Goal: Communication & Community: Share content

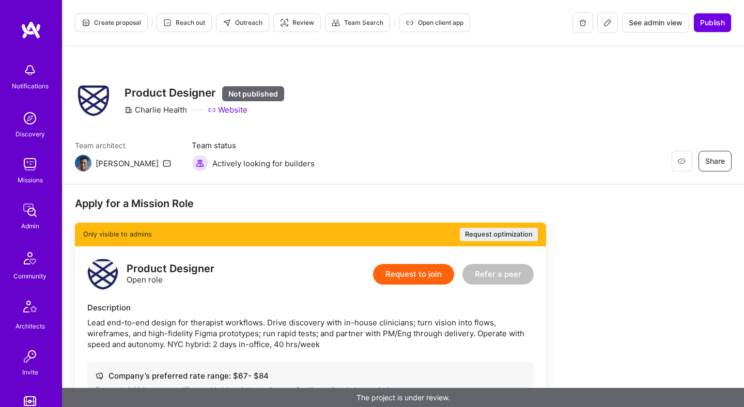
click at [232, 109] on link "Website" at bounding box center [228, 109] width 40 height 11
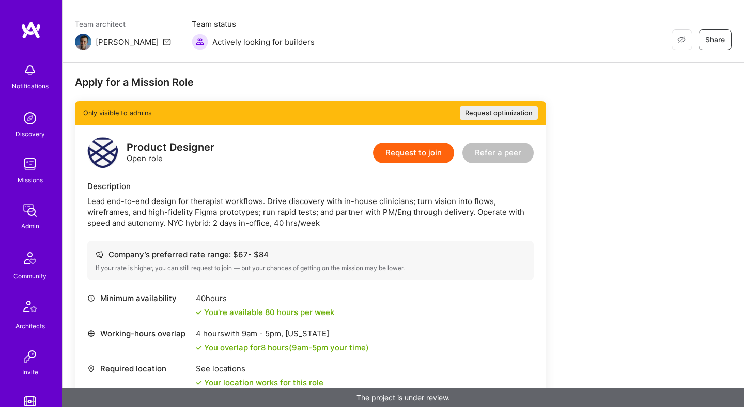
scroll to position [140, 0]
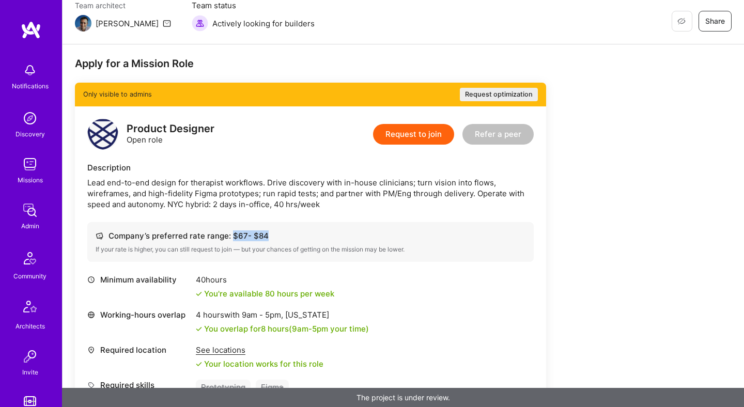
drag, startPoint x: 230, startPoint y: 235, endPoint x: 266, endPoint y: 233, distance: 35.7
click at [266, 233] on div "Company’s preferred rate range: $ 67 - $ 84" at bounding box center [311, 235] width 430 height 11
copy div "$ 67 - $ 84"
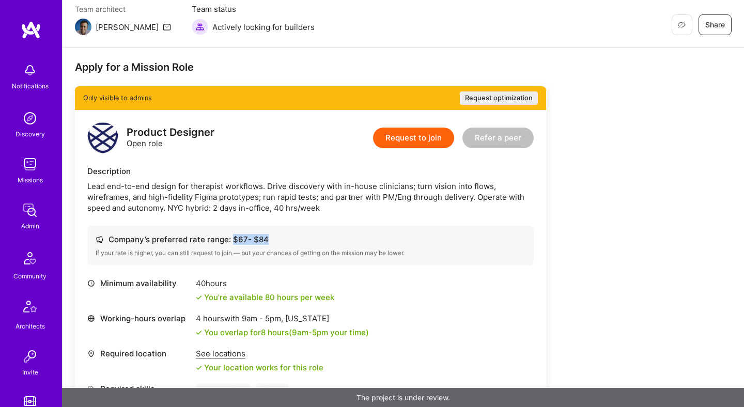
scroll to position [0, 0]
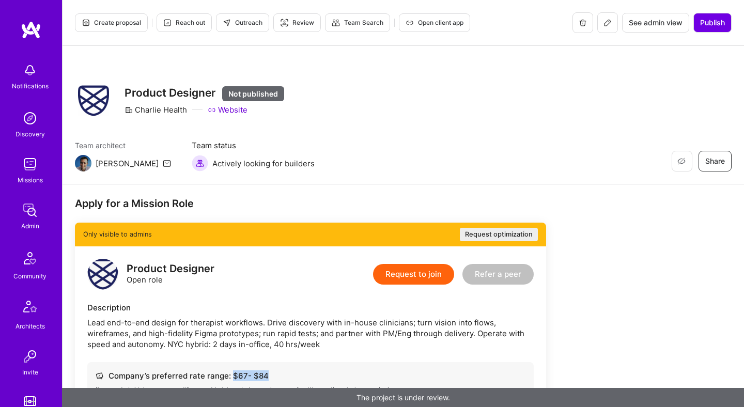
click at [606, 22] on icon at bounding box center [607, 23] width 8 height 8
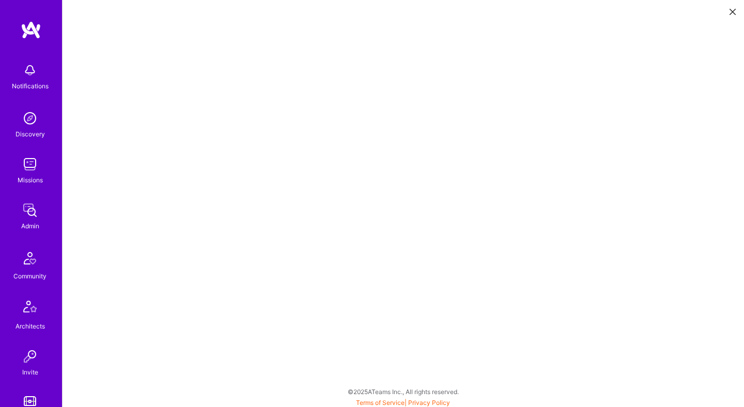
click at [731, 12] on icon at bounding box center [732, 12] width 6 height 6
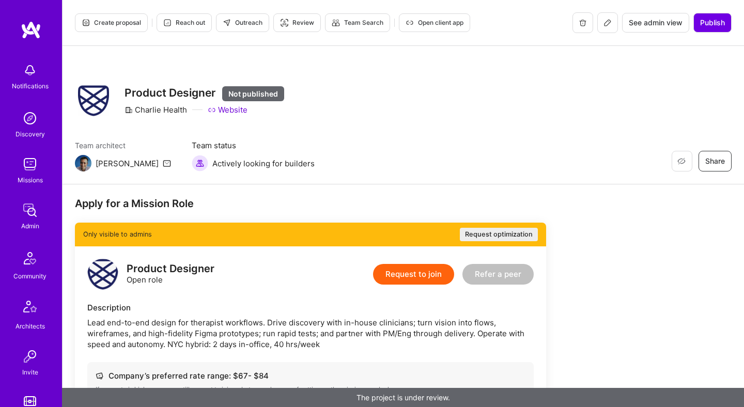
scroll to position [51, 0]
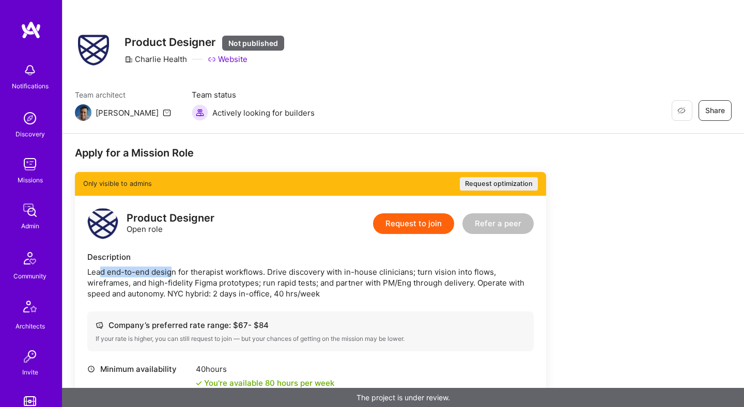
drag, startPoint x: 174, startPoint y: 273, endPoint x: 101, endPoint y: 275, distance: 72.9
click at [101, 275] on div "Lead end-to-end design for therapist workflows. Drive discovery with in-house c…" at bounding box center [310, 283] width 446 height 33
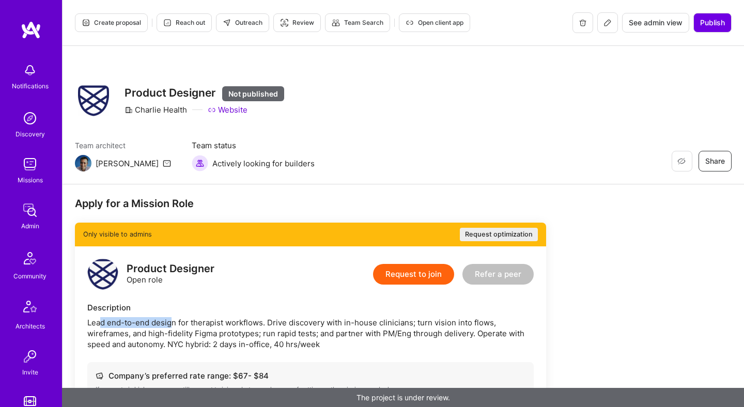
click at [613, 17] on button at bounding box center [607, 22] width 21 height 21
click at [491, 237] on button "Request optimization" at bounding box center [499, 234] width 78 height 13
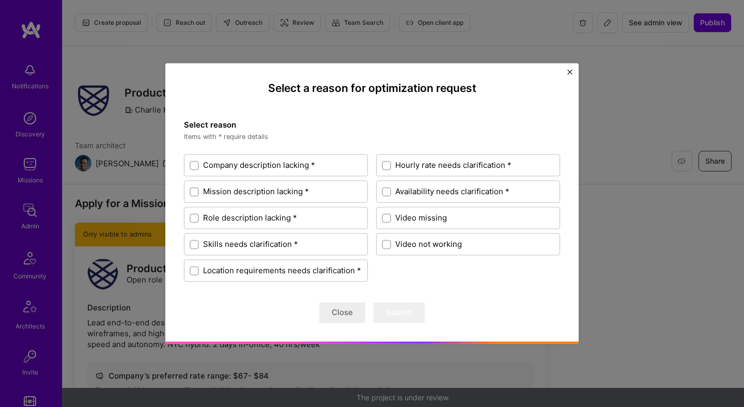
click at [388, 164] on input "Hourly rate needs clarification *" at bounding box center [387, 165] width 7 height 7
checkbox input "true"
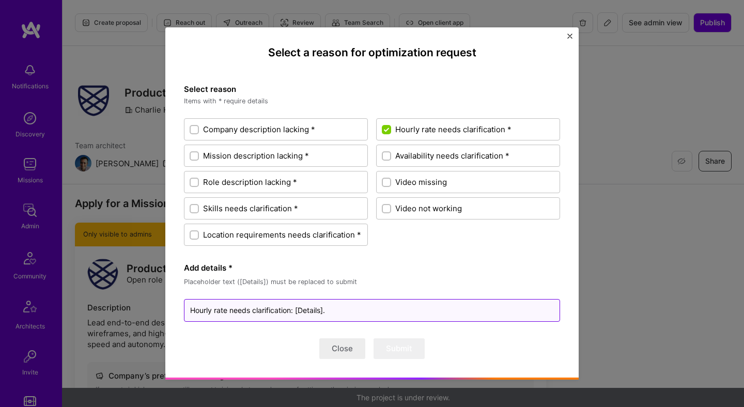
click at [312, 311] on textarea "Hourly rate needs clarification: [Details]." at bounding box center [372, 310] width 376 height 23
type textarea "x"
type textarea "Hourly rate needs clarification: [R]."
type textarea "x"
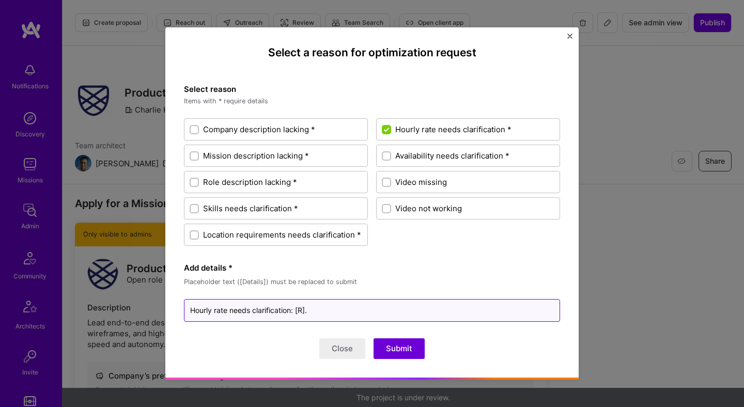
type textarea "Hourly rate needs clarification: [Ra]."
type textarea "x"
type textarea "Hourly rate needs clarification: [Rae]."
type textarea "x"
type textarea "Hourly rate needs clarification: [Raet]."
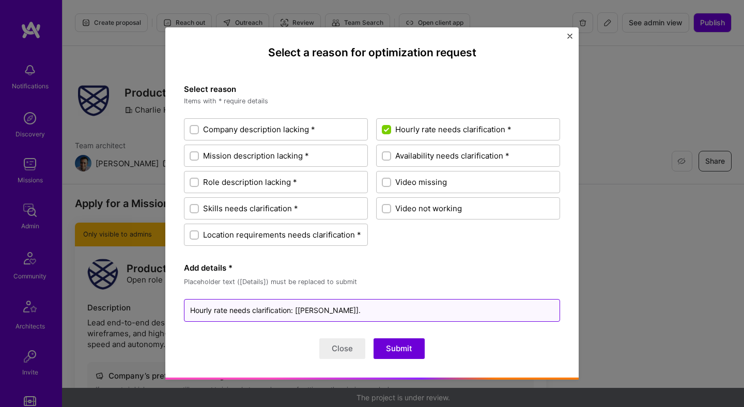
type textarea "x"
type textarea "Hourly rate needs clarification: [Raet ]."
type textarea "x"
type textarea "Hourly rate needs clarification: [Raet]."
type textarea "x"
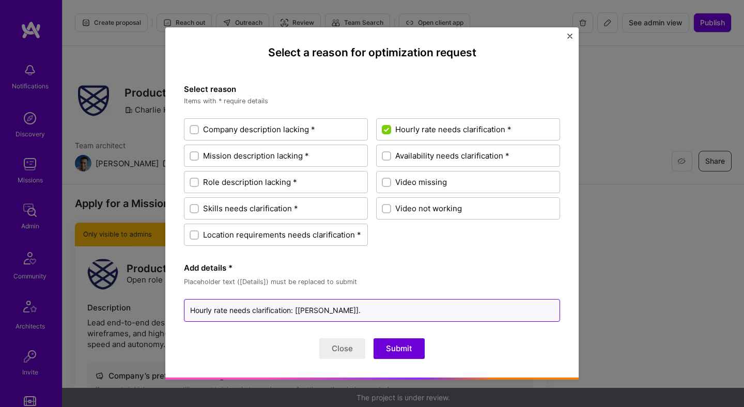
type textarea "Hourly rate needs clarification: [Rae]."
type textarea "x"
type textarea "Hourly rate needs clarification: [Ra]."
type textarea "x"
type textarea "Hourly rate needs clarification: [Rate]."
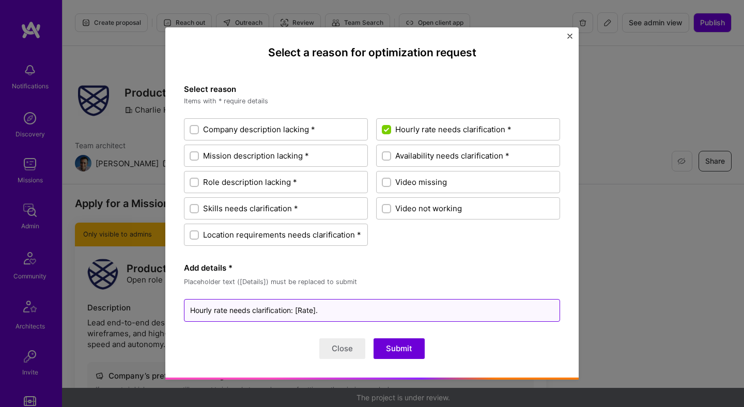
type textarea "x"
type textarea "Hourly rate needs clarification: [Rate ]."
type textarea "x"
type textarea "Hourly rate needs clarification: [Rate t]."
type textarea "x"
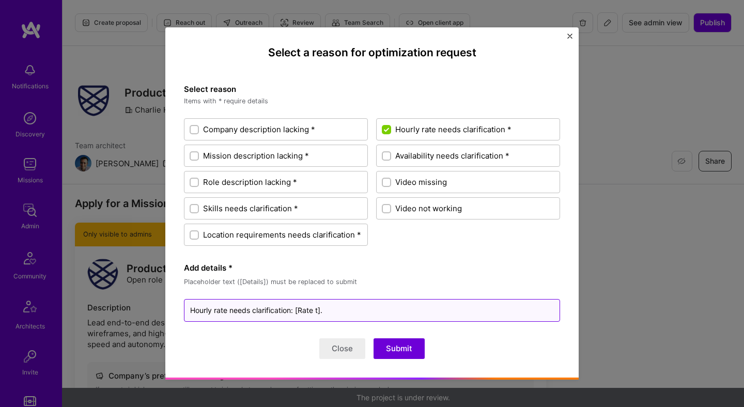
type textarea "Hourly rate needs clarification: [Rate to]."
type textarea "x"
type textarea "Hourly rate needs clarification: [Rate too]."
type textarea "x"
type textarea "Hourly rate needs clarification: [Rate too ]."
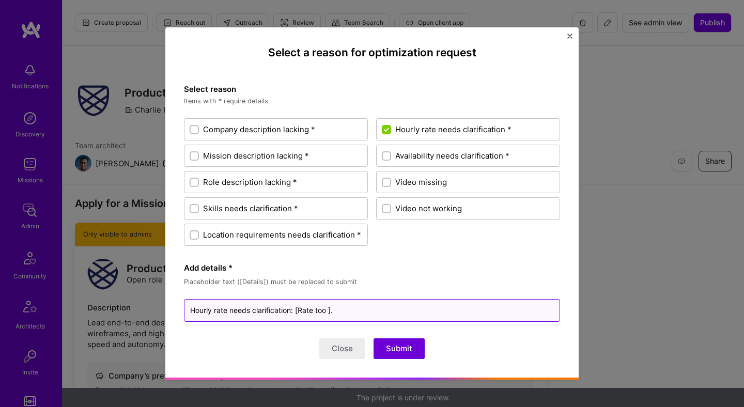
type textarea "x"
type textarea "Hourly rate needs clarification: [Rate too l]."
type textarea "x"
type textarea "Hourly rate needs clarification: [Rate too lo]."
type textarea "x"
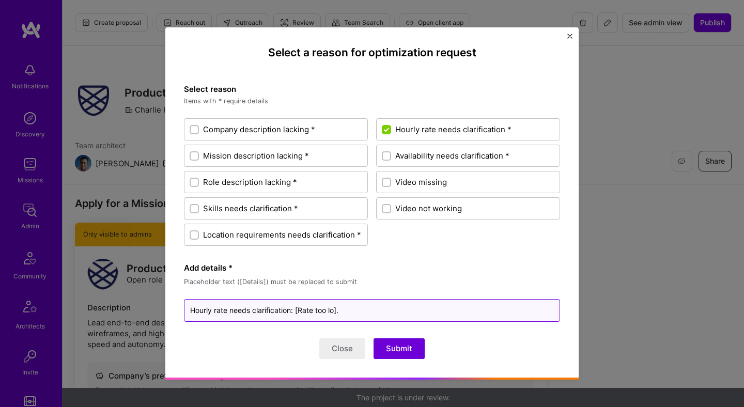
type textarea "Hourly rate needs clarification: [Rate too low]."
type textarea "x"
type textarea "Hourly rate needs clarification: [Rate too low ]."
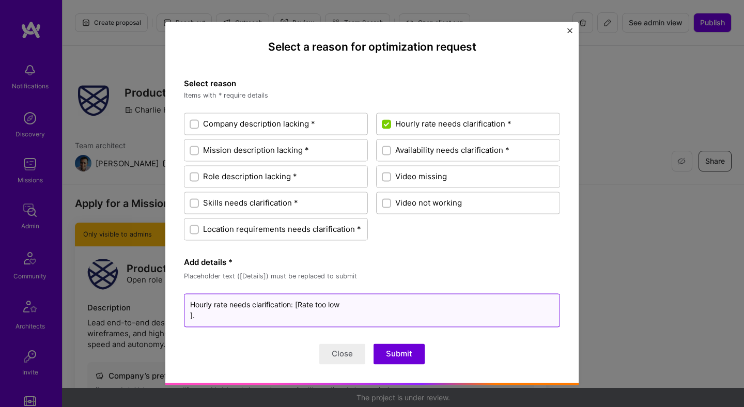
type textarea "x"
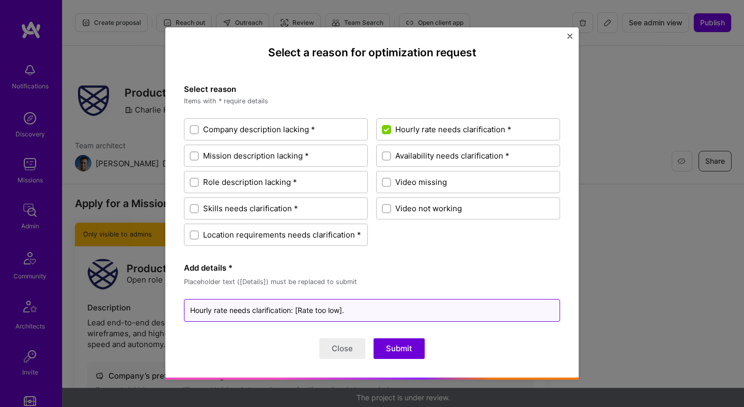
type textarea "Hourly rate needs clarification: [Rate too low]."
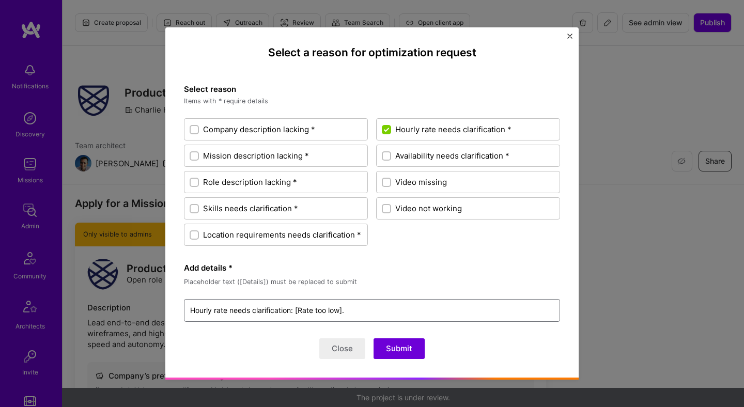
click at [392, 354] on button "Submit" at bounding box center [398, 348] width 51 height 21
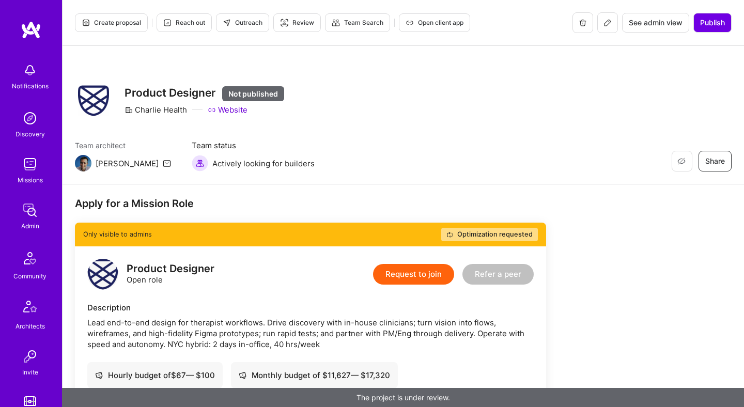
click at [609, 24] on icon at bounding box center [607, 23] width 8 height 8
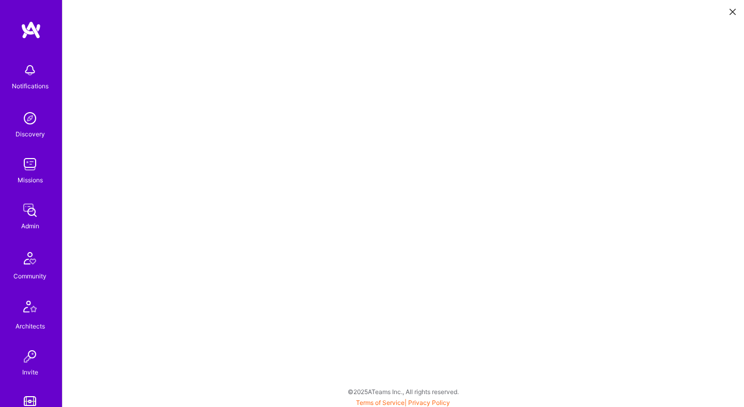
click at [734, 7] on button at bounding box center [732, 11] width 12 height 17
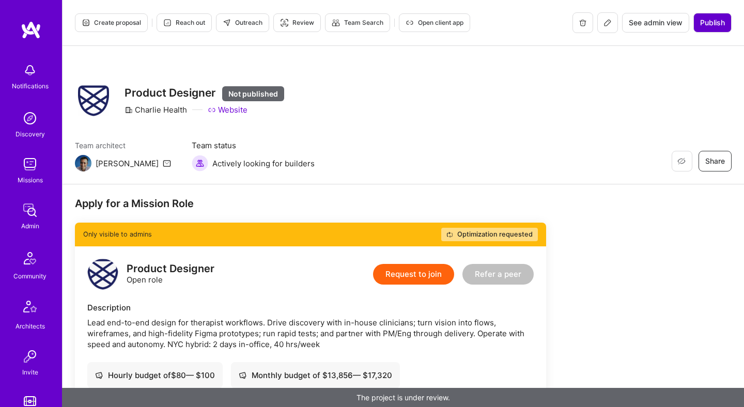
click at [718, 22] on span "Publish" at bounding box center [712, 23] width 25 height 10
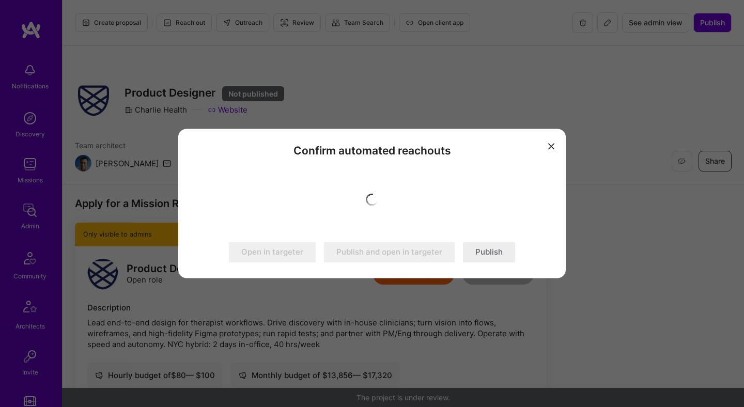
click at [488, 253] on button "Publish" at bounding box center [489, 252] width 52 height 21
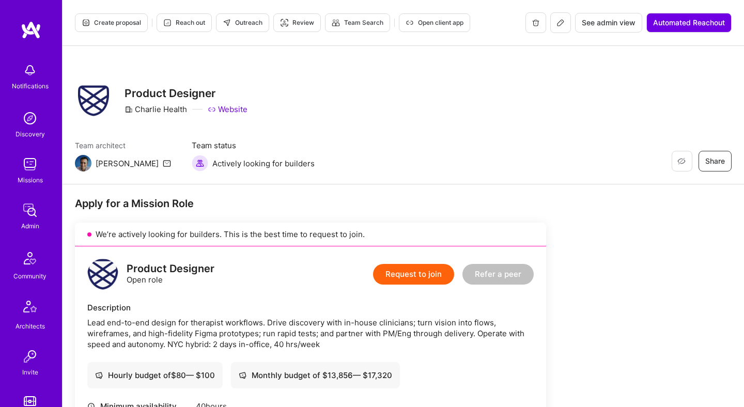
click at [249, 23] on span "Outreach" at bounding box center [243, 22] width 40 height 9
drag, startPoint x: 135, startPoint y: 108, endPoint x: 191, endPoint y: 110, distance: 55.8
click at [191, 110] on div "Charlie Health Website" at bounding box center [185, 109] width 123 height 11
copy div "Charlie Health"
drag, startPoint x: 87, startPoint y: 323, endPoint x: 188, endPoint y: 326, distance: 100.8
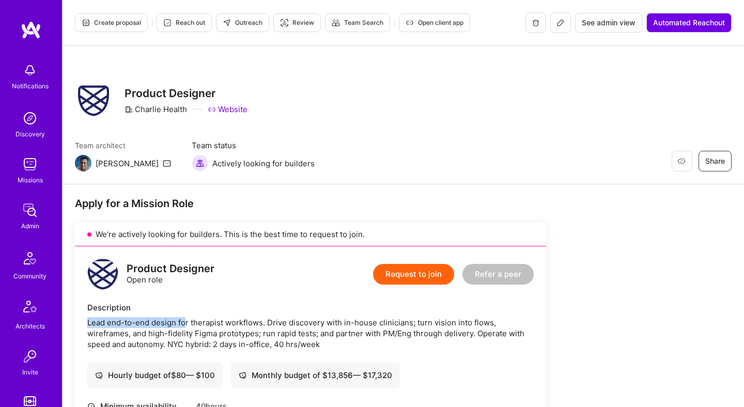
click at [188, 326] on div "Lead end-to-end design for therapist workflows. Drive discovery with in-house c…" at bounding box center [310, 333] width 446 height 33
click at [186, 26] on span "Reach out" at bounding box center [184, 22] width 42 height 9
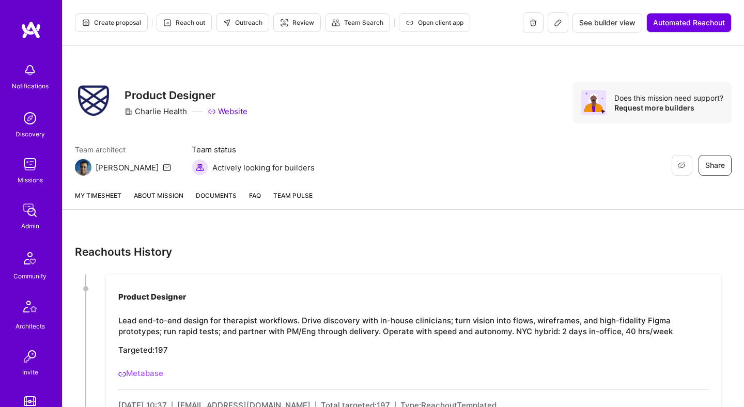
scroll to position [154, 0]
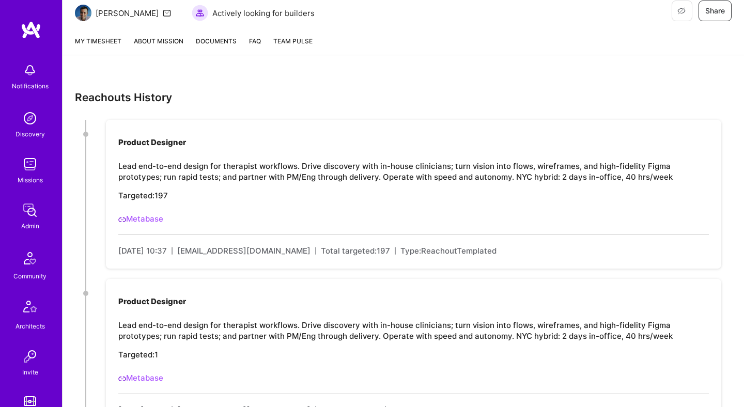
click at [178, 40] on link "About Mission" at bounding box center [159, 45] width 50 height 19
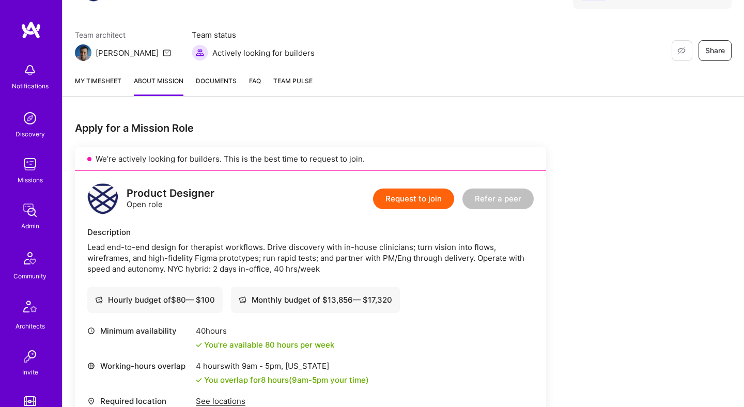
scroll to position [7, 0]
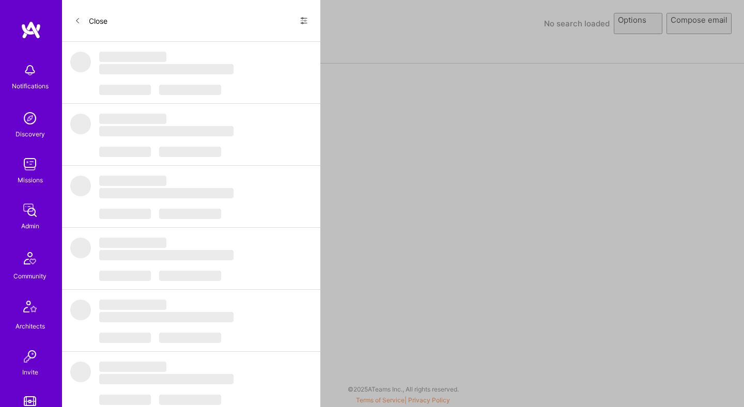
select select "rich-reachout"
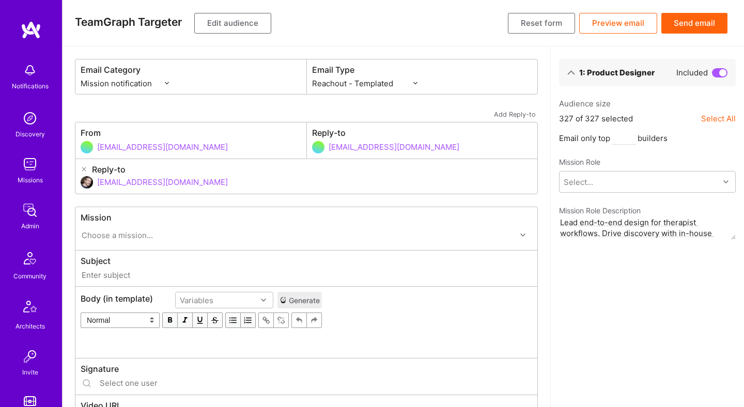
type input "[DOMAIN_NAME] // Charlie Health: Product Designer"
type input "[EMAIL_ADDRESS][DOMAIN_NAME]"
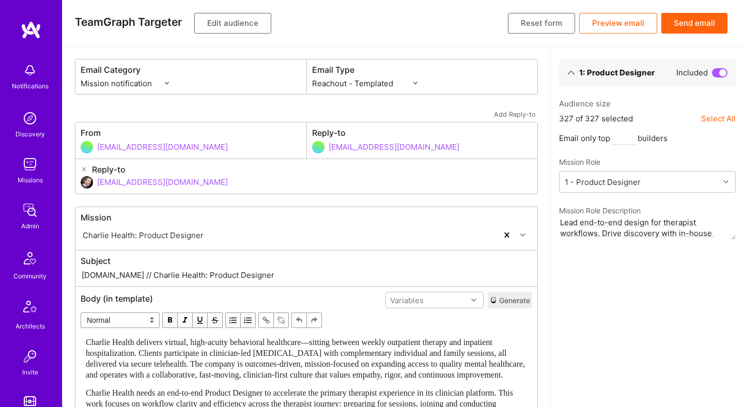
click at [238, 20] on button "Edit audience" at bounding box center [232, 23] width 77 height 21
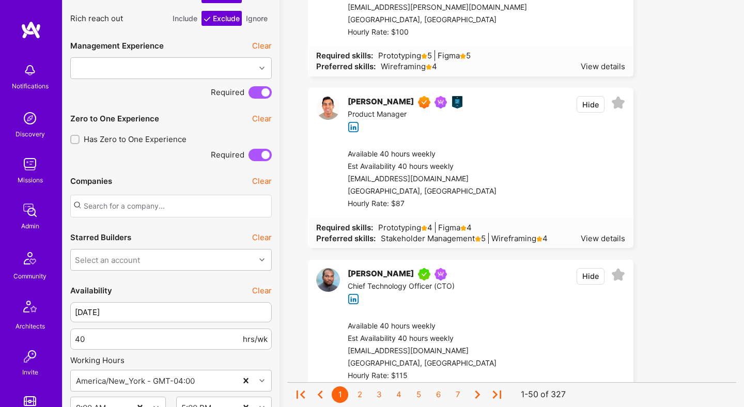
scroll to position [991, 0]
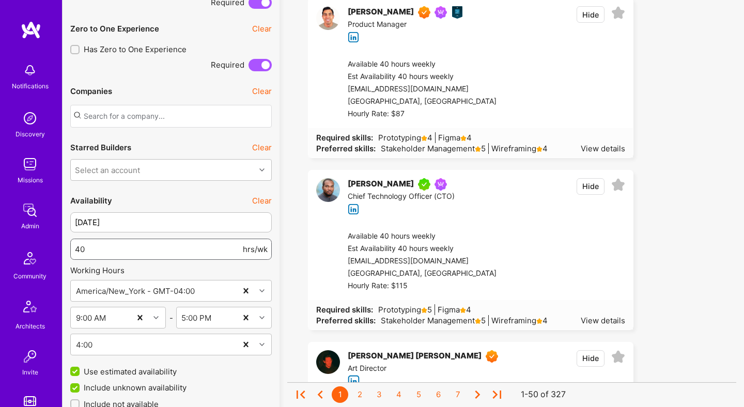
click at [214, 253] on input "40" at bounding box center [158, 249] width 166 height 26
type input "30"
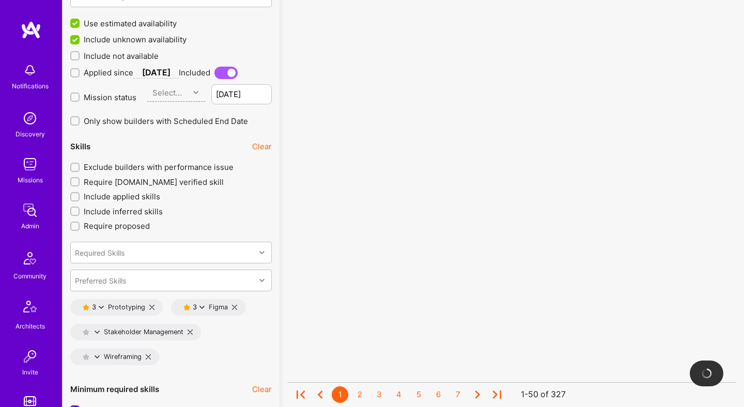
scroll to position [1378, 0]
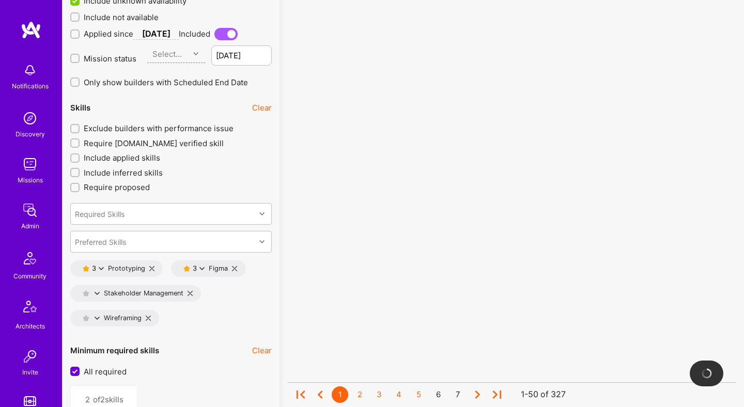
click at [264, 107] on button "Clear" at bounding box center [262, 107] width 20 height 11
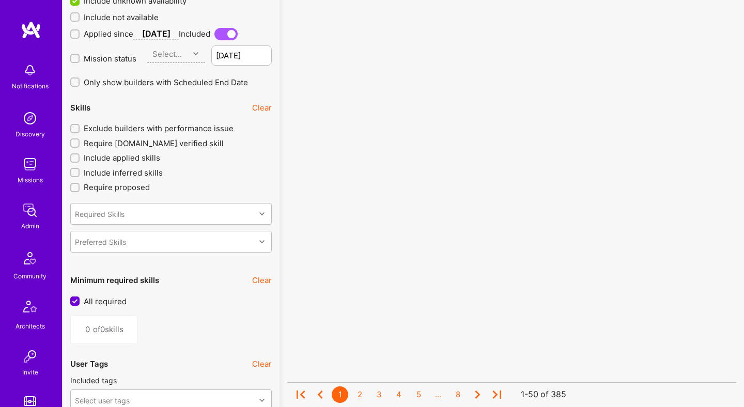
type input "0"
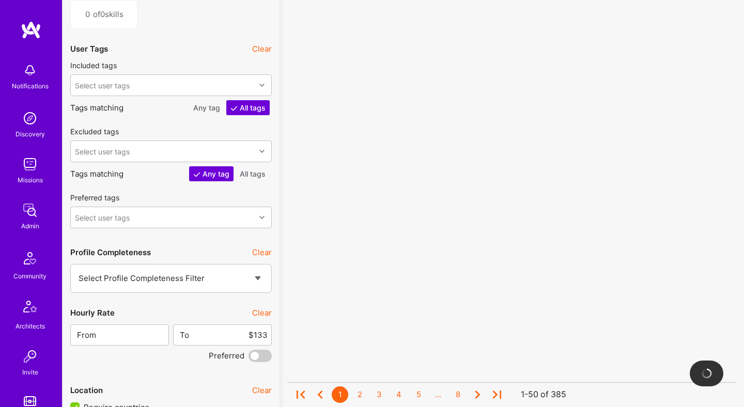
scroll to position [1811, 0]
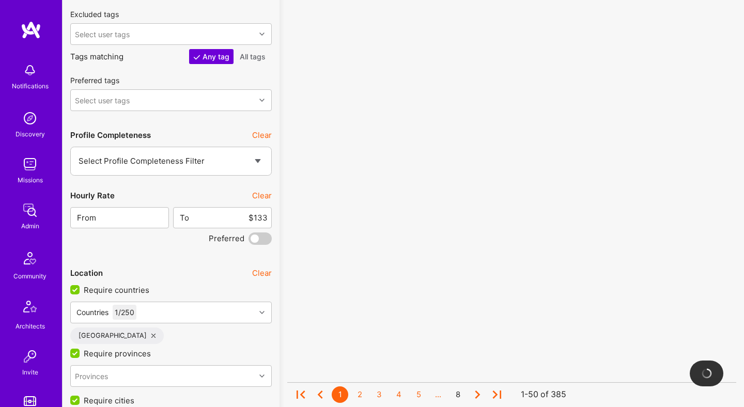
click at [260, 194] on button "Clear" at bounding box center [262, 195] width 20 height 11
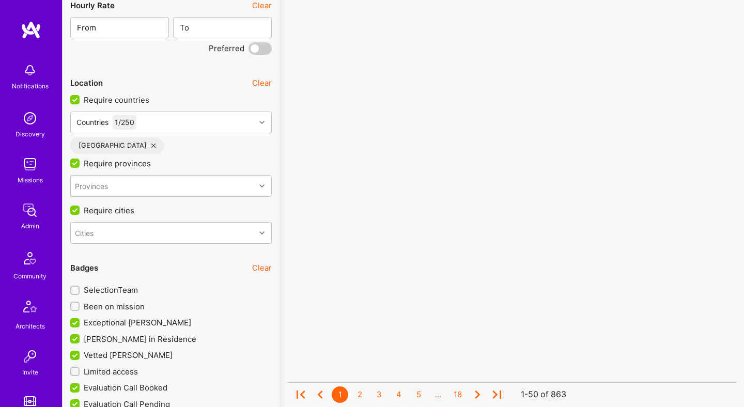
scroll to position [2034, 0]
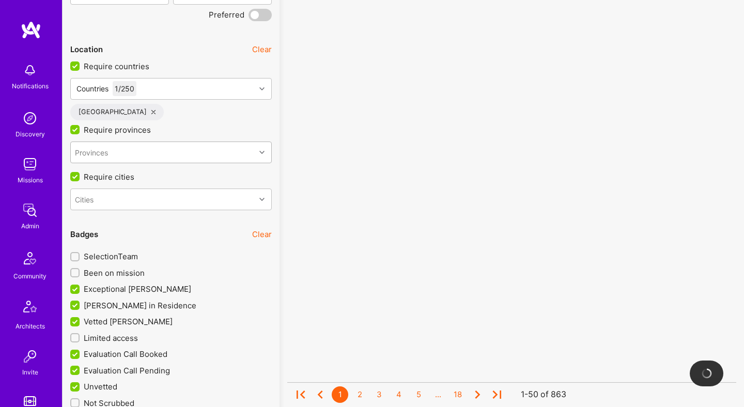
click at [186, 151] on div "Provinces" at bounding box center [163, 152] width 184 height 21
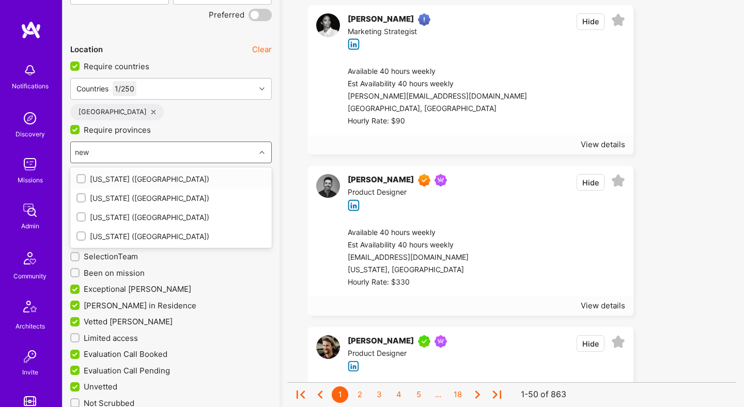
type input "new"
click at [139, 231] on div "[US_STATE] ([GEOGRAPHIC_DATA])" at bounding box center [170, 236] width 189 height 11
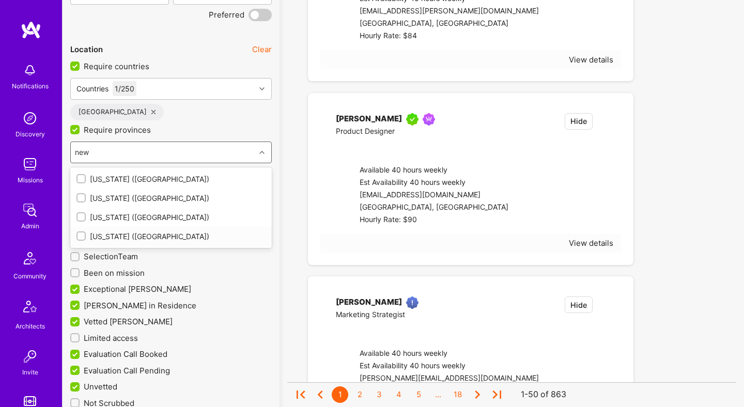
checkbox input "true"
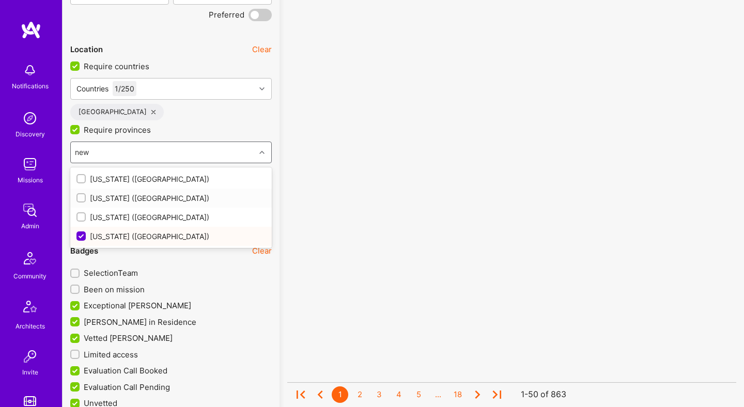
click at [150, 196] on div "[US_STATE] ([GEOGRAPHIC_DATA])" at bounding box center [170, 198] width 189 height 11
checkbox input "true"
type input "new"
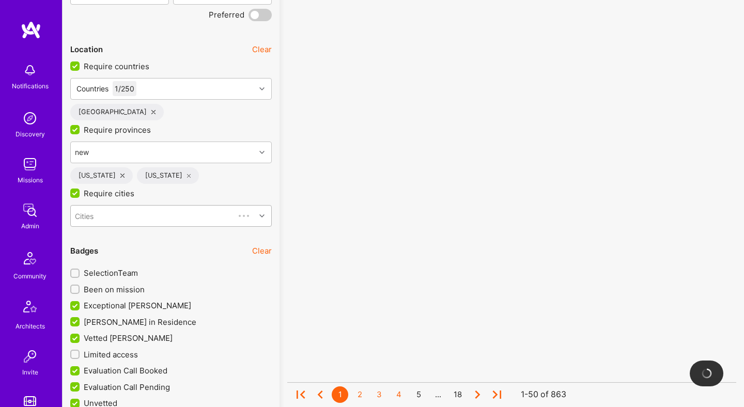
click at [199, 209] on div "Cities" at bounding box center [153, 216] width 164 height 21
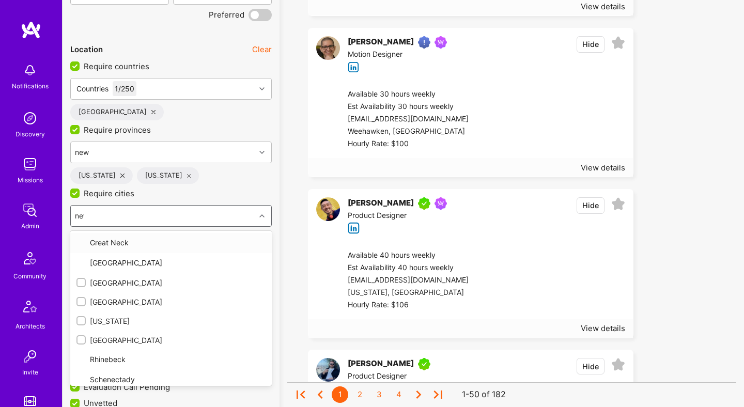
type input "new"
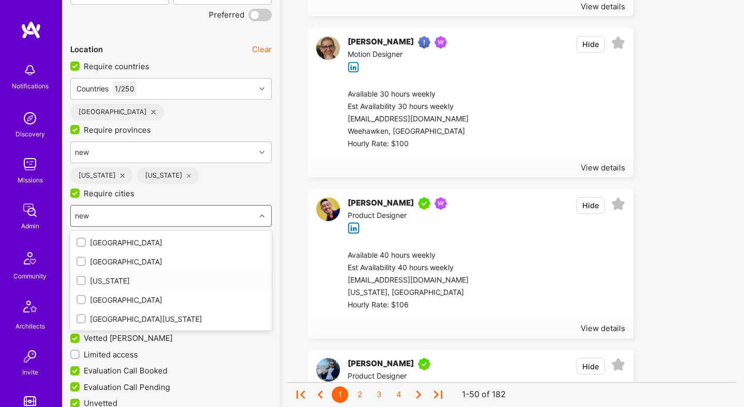
click at [79, 278] on input "checkbox" at bounding box center [82, 280] width 7 height 7
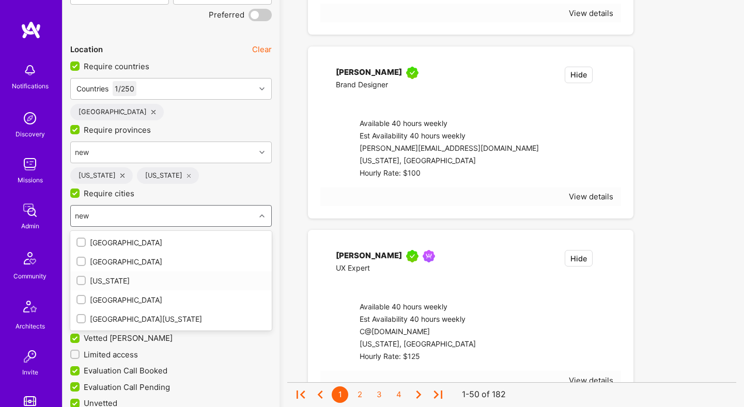
checkbox input "true"
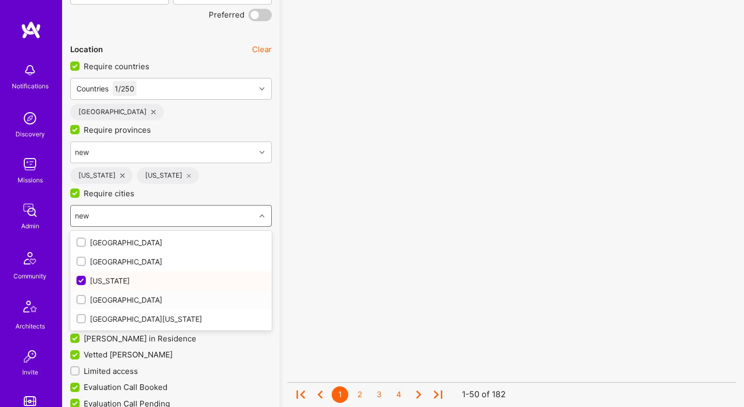
click at [80, 295] on div at bounding box center [80, 299] width 9 height 9
type input "new"
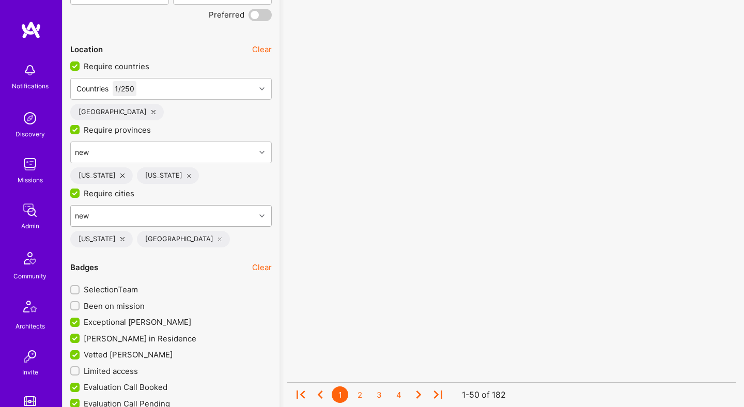
click at [123, 210] on div "new new" at bounding box center [163, 216] width 184 height 21
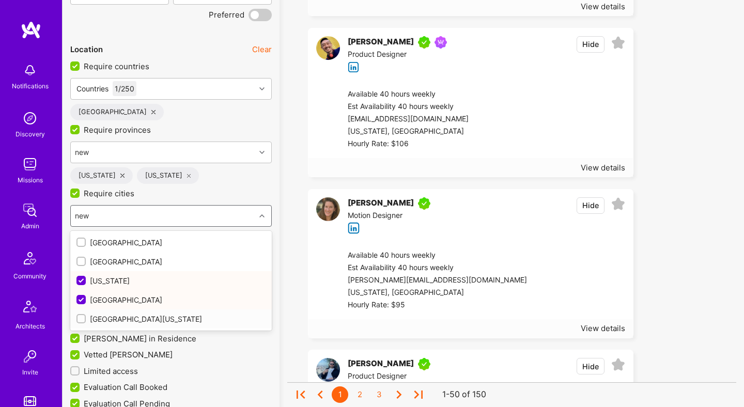
click at [81, 317] on input "checkbox" at bounding box center [82, 319] width 7 height 7
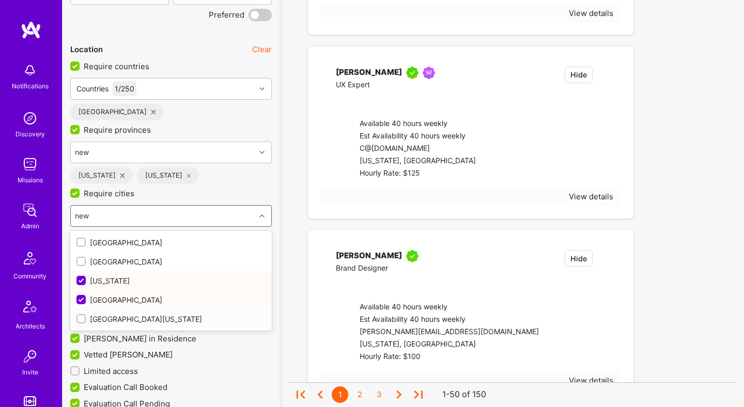
checkbox input "true"
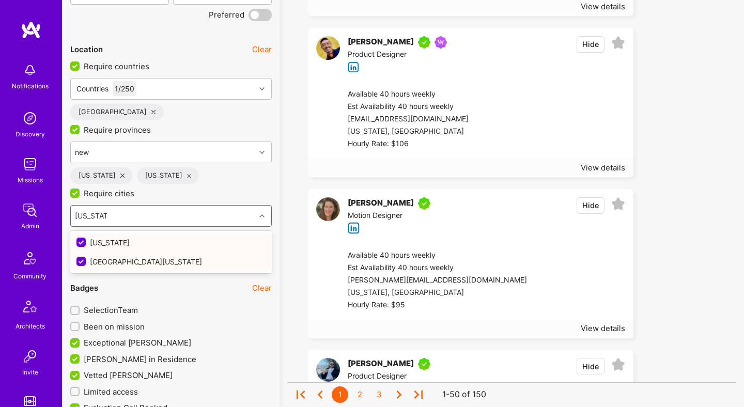
type input "[US_STATE]"
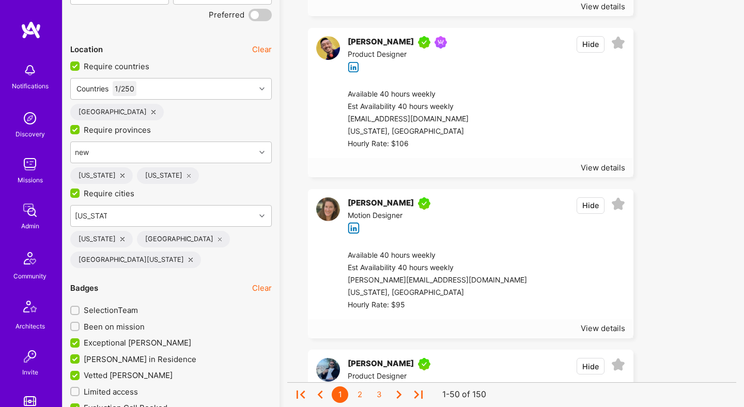
click at [113, 195] on span "Require cities" at bounding box center [109, 193] width 51 height 11
click at [81, 195] on input "Require cities" at bounding box center [75, 193] width 9 height 9
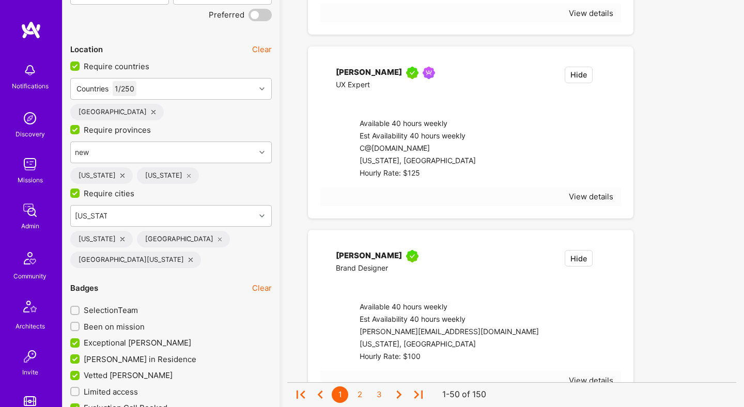
checkbox input "false"
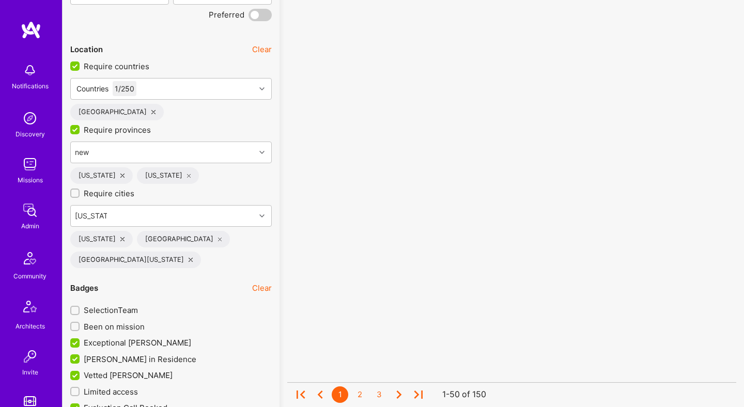
scroll to position [1, 0]
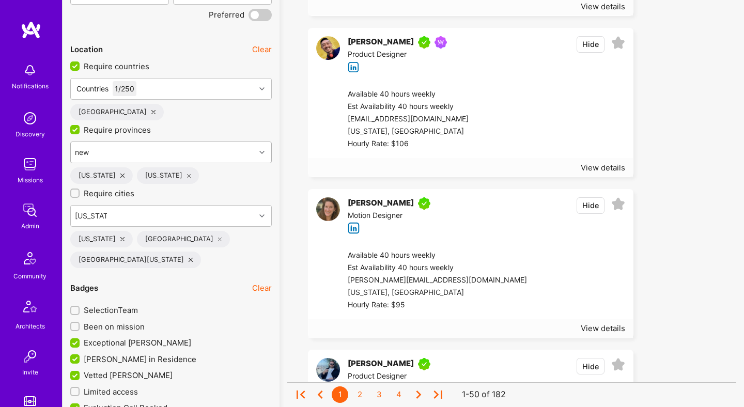
click at [149, 153] on div "new new" at bounding box center [163, 152] width 184 height 21
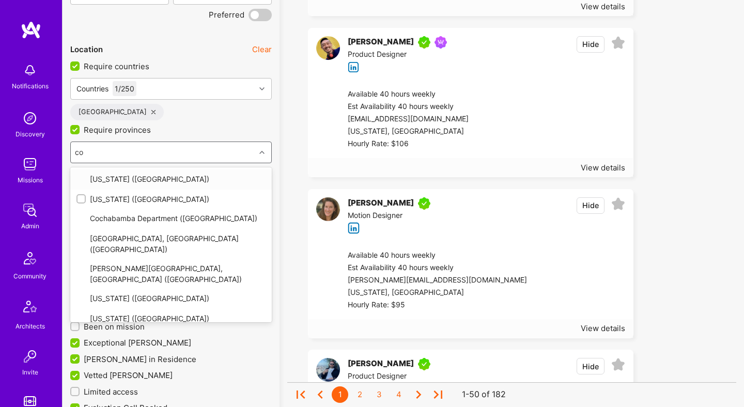
type input "con"
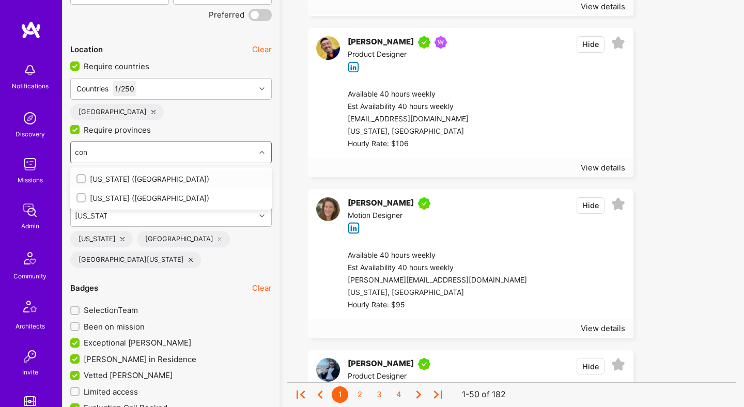
click at [83, 177] on input "checkbox" at bounding box center [82, 179] width 7 height 7
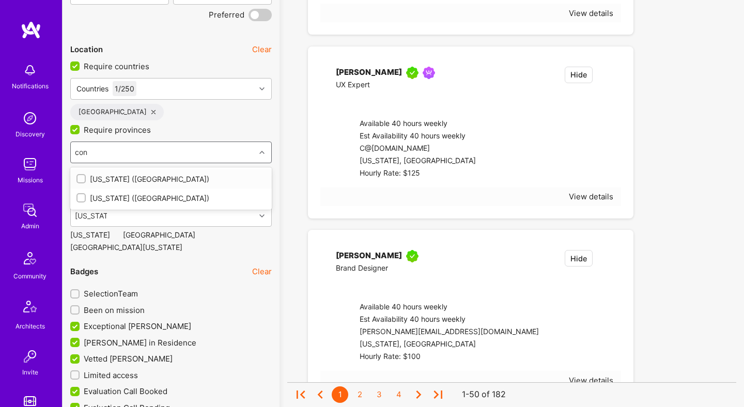
checkbox input "true"
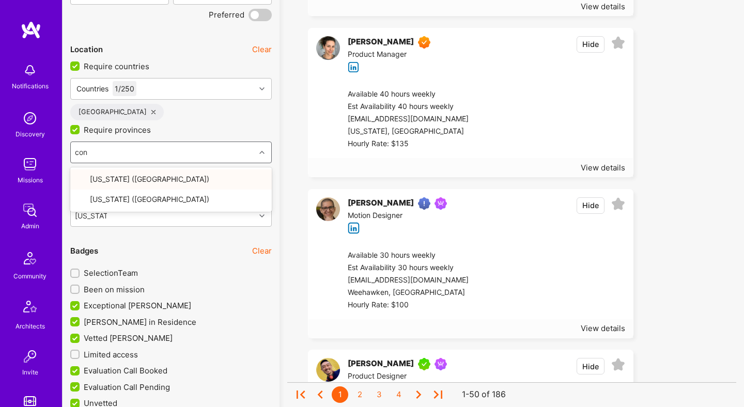
click at [204, 150] on div "con con" at bounding box center [163, 152] width 184 height 21
click at [197, 157] on div "con con" at bounding box center [163, 152] width 184 height 21
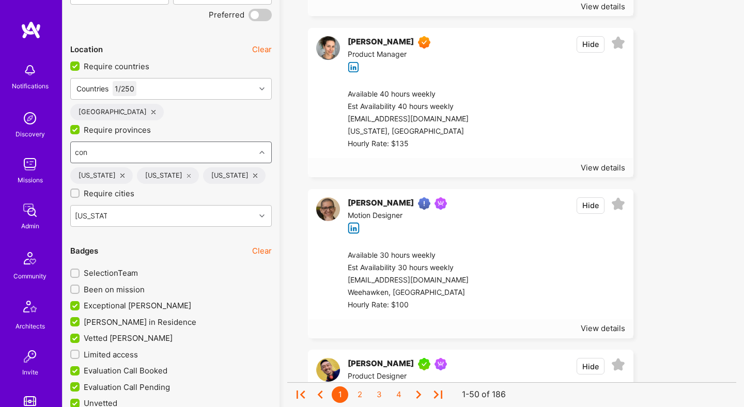
click at [197, 157] on div "con con" at bounding box center [163, 152] width 184 height 21
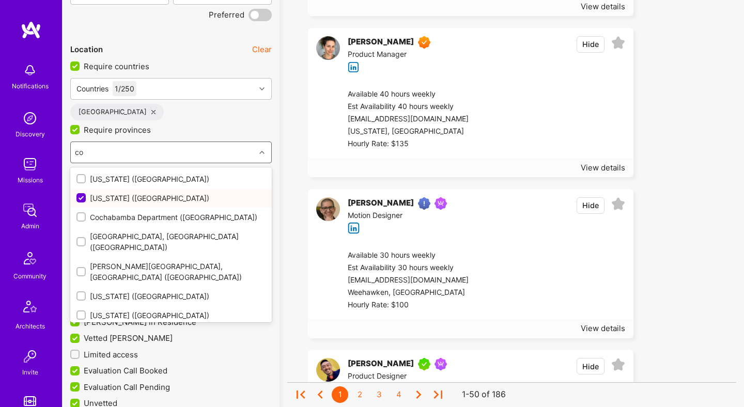
type input "c"
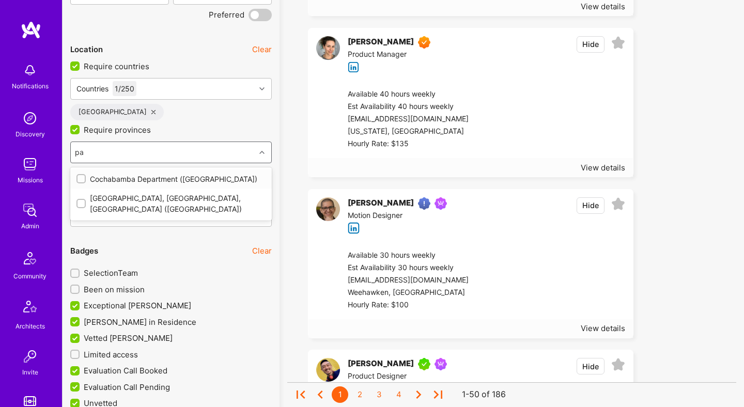
type input "p"
type input "P"
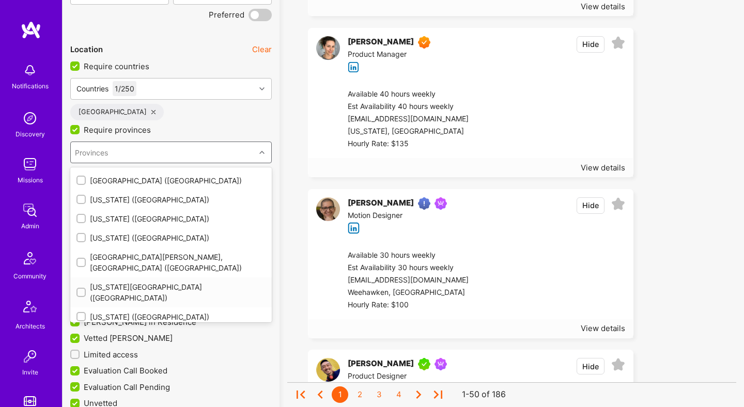
scroll to position [1065, 0]
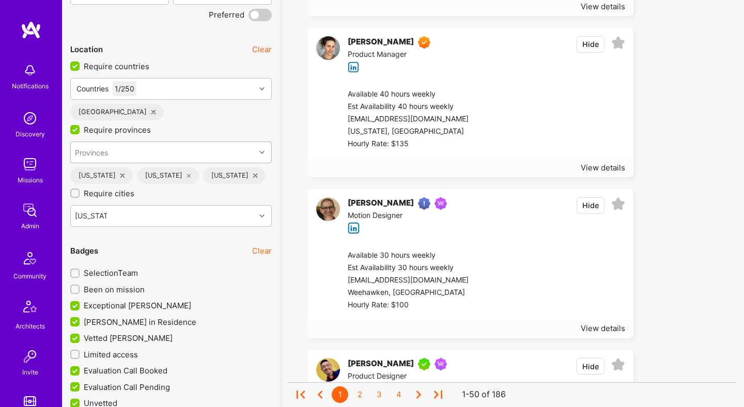
click at [176, 157] on div "Provinces" at bounding box center [163, 152] width 184 height 21
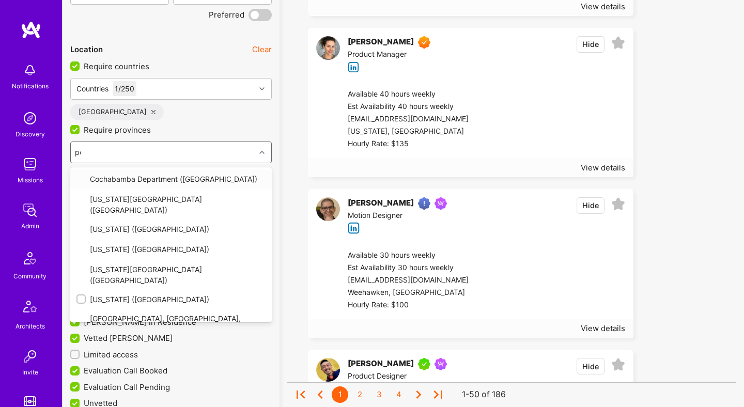
type input "pen"
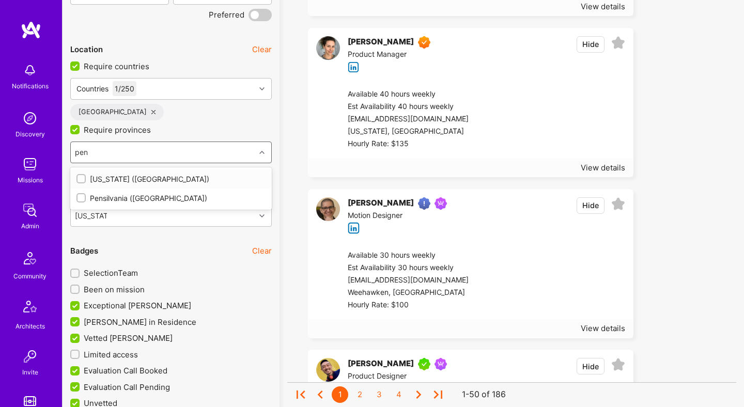
click at [81, 178] on input "checkbox" at bounding box center [82, 179] width 7 height 7
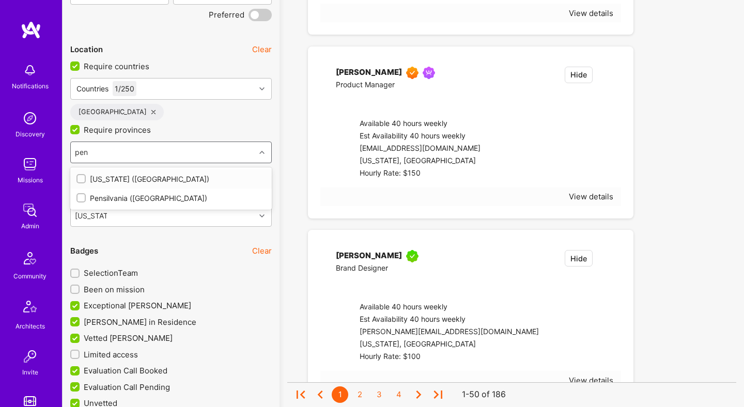
checkbox input "true"
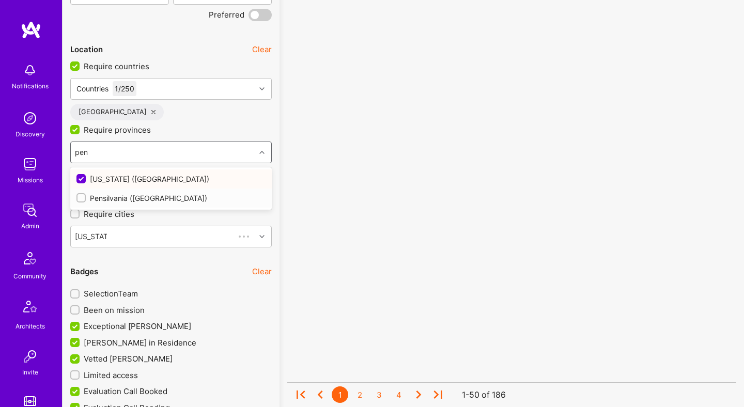
click at [81, 195] on input "checkbox" at bounding box center [82, 198] width 7 height 7
checkbox input "true"
type input "pen"
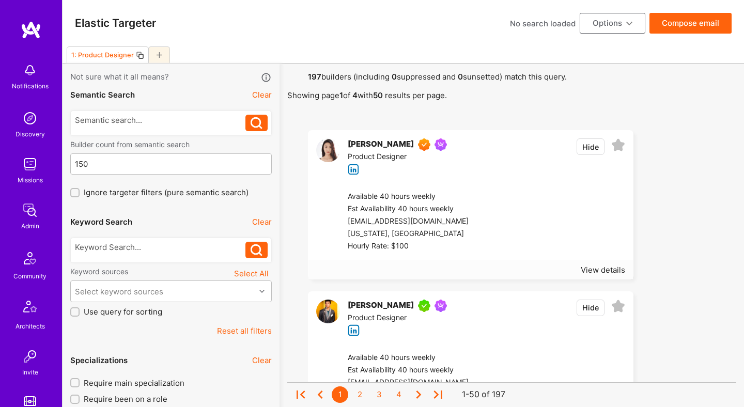
click at [692, 22] on button "Compose email" at bounding box center [690, 23] width 82 height 21
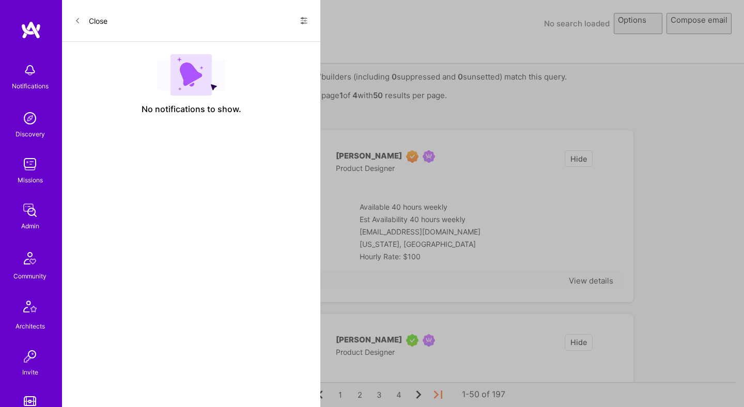
select select "rich-reachout"
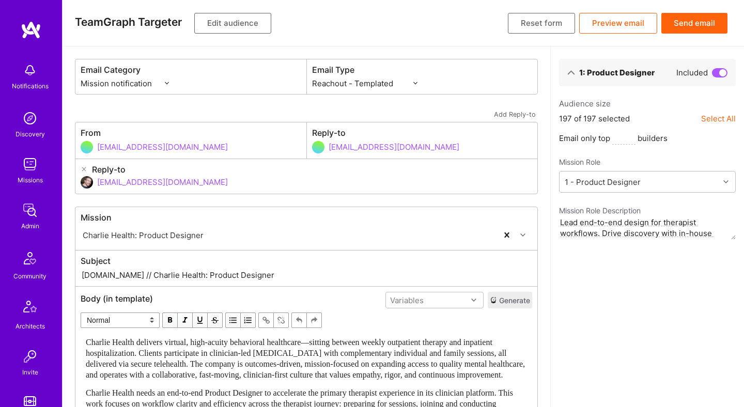
click at [175, 275] on input "[DOMAIN_NAME] // Charlie Health: Product Designer" at bounding box center [306, 275] width 451 height 12
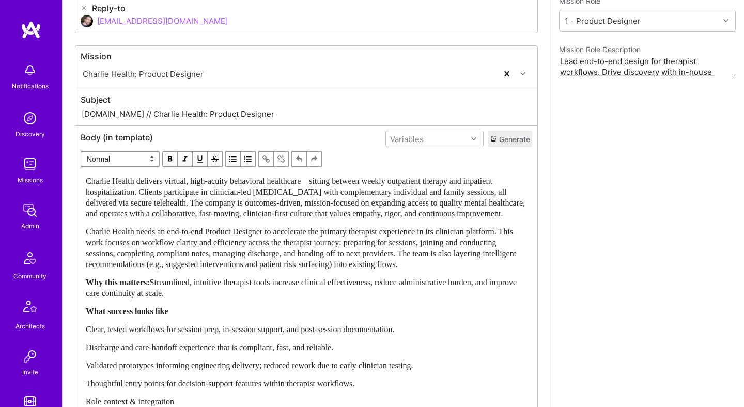
scroll to position [64, 0]
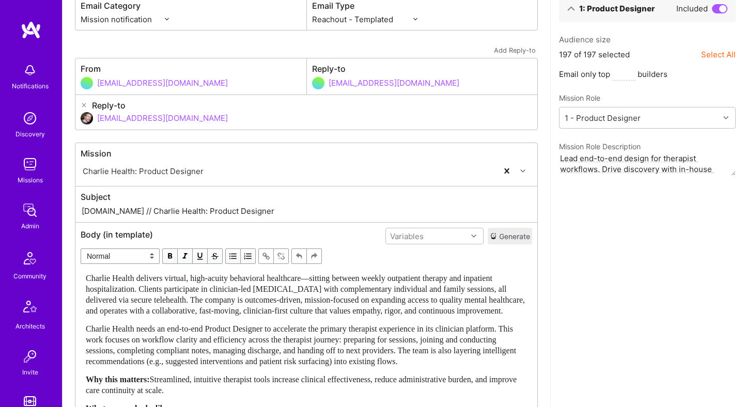
click at [160, 120] on input "[EMAIL_ADDRESS][DOMAIN_NAME]" at bounding box center [314, 118] width 435 height 26
type input "d"
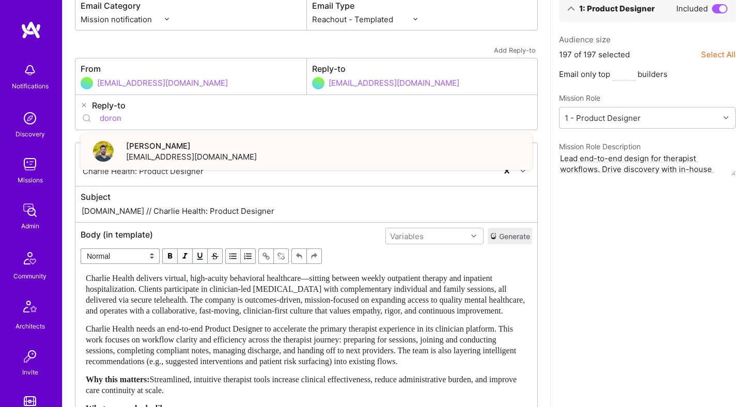
click at [153, 154] on span "[EMAIL_ADDRESS][DOMAIN_NAME]" at bounding box center [191, 156] width 131 height 11
type input "[EMAIL_ADDRESS][DOMAIN_NAME]"
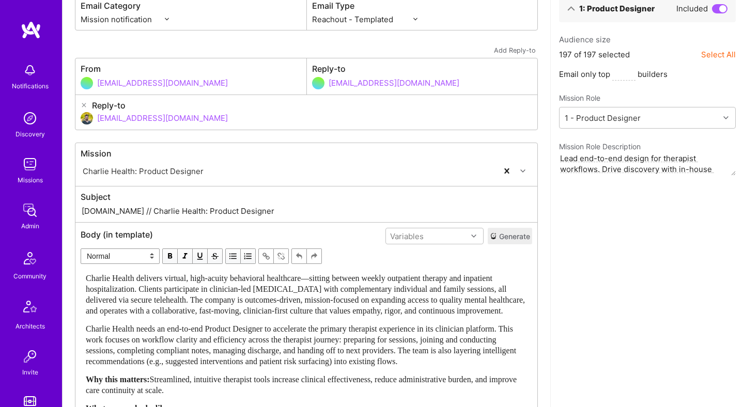
scroll to position [0, 0]
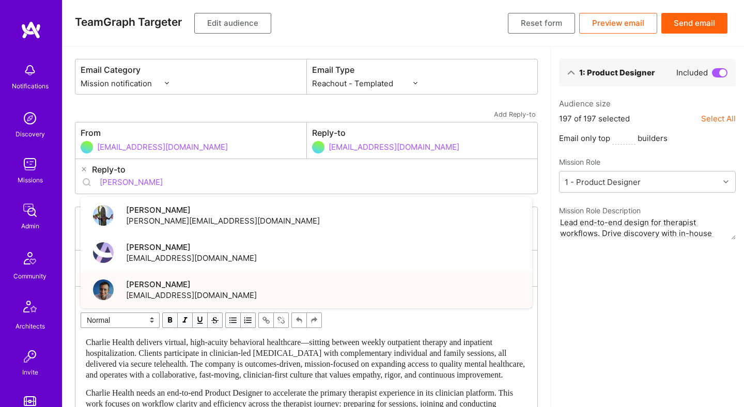
click at [244, 284] on div "[PERSON_NAME] [PERSON_NAME][EMAIL_ADDRESS][DOMAIN_NAME]" at bounding box center [306, 289] width 451 height 37
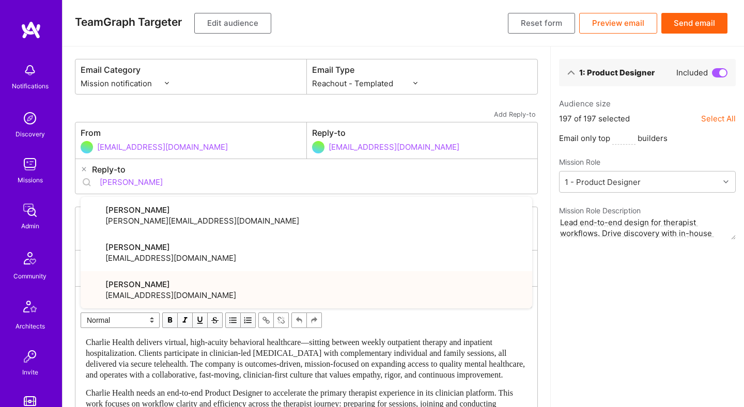
type input "[EMAIL_ADDRESS][DOMAIN_NAME]"
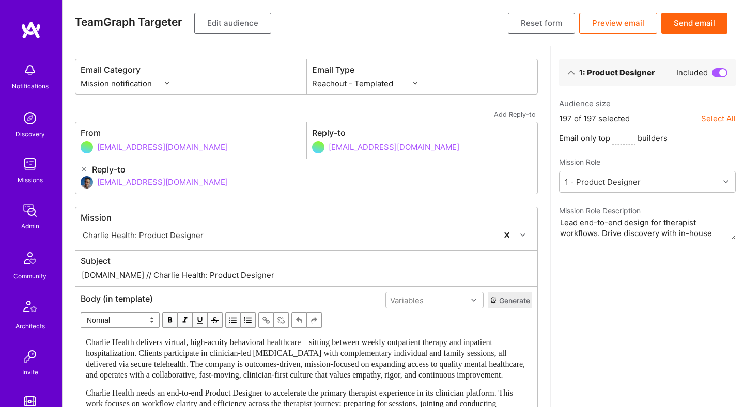
click at [617, 25] on button "Preview email" at bounding box center [618, 23] width 78 height 21
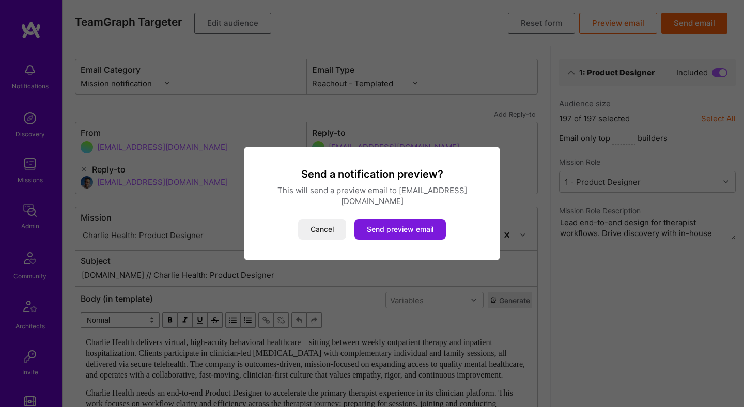
click at [413, 226] on button "Send preview email" at bounding box center [399, 229] width 91 height 21
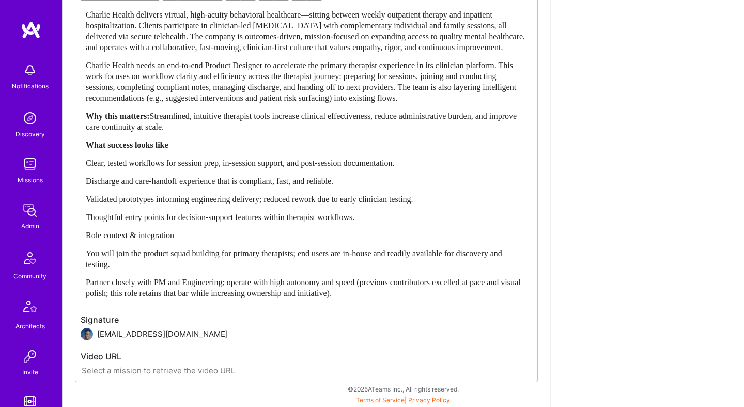
scroll to position [349, 0]
drag, startPoint x: 239, startPoint y: 259, endPoint x: 218, endPoint y: 354, distance: 97.4
click at [218, 354] on div "Mission Charlie Health: Product Designer Subject [DOMAIN_NAME] // Charlie Healt…" at bounding box center [306, 130] width 463 height 503
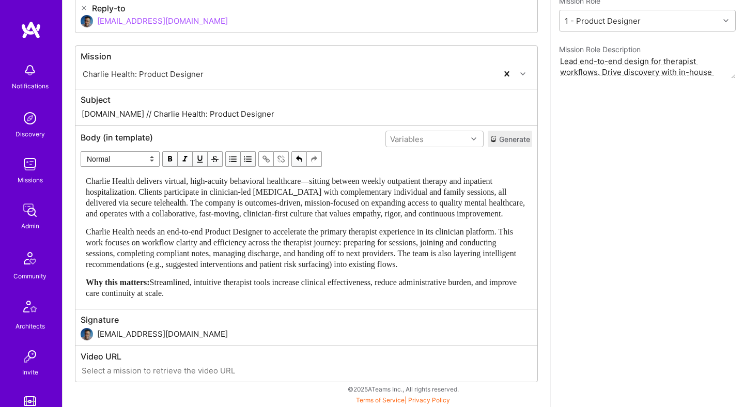
click at [567, 217] on div "1: Product Designer Included Audience size 197 of 197 selected Select All Email…" at bounding box center [647, 146] width 194 height 522
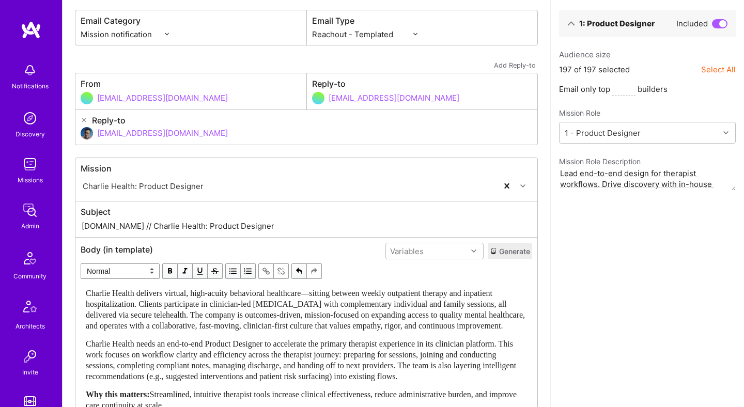
scroll to position [0, 0]
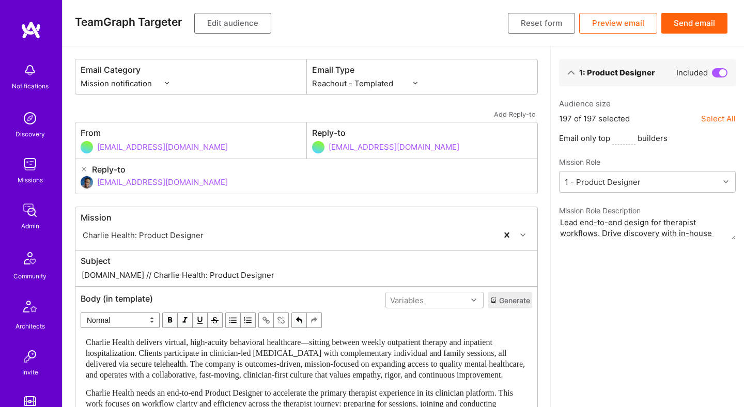
click at [692, 25] on button "Send email" at bounding box center [694, 23] width 66 height 21
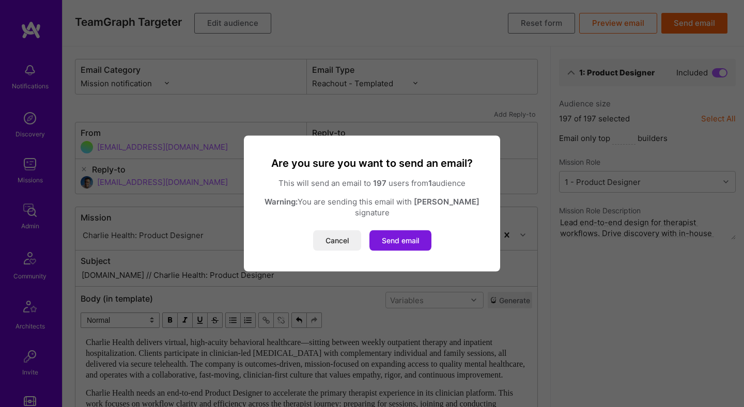
click at [404, 235] on button "Send email" at bounding box center [400, 240] width 62 height 21
